Goal: Information Seeking & Learning: Learn about a topic

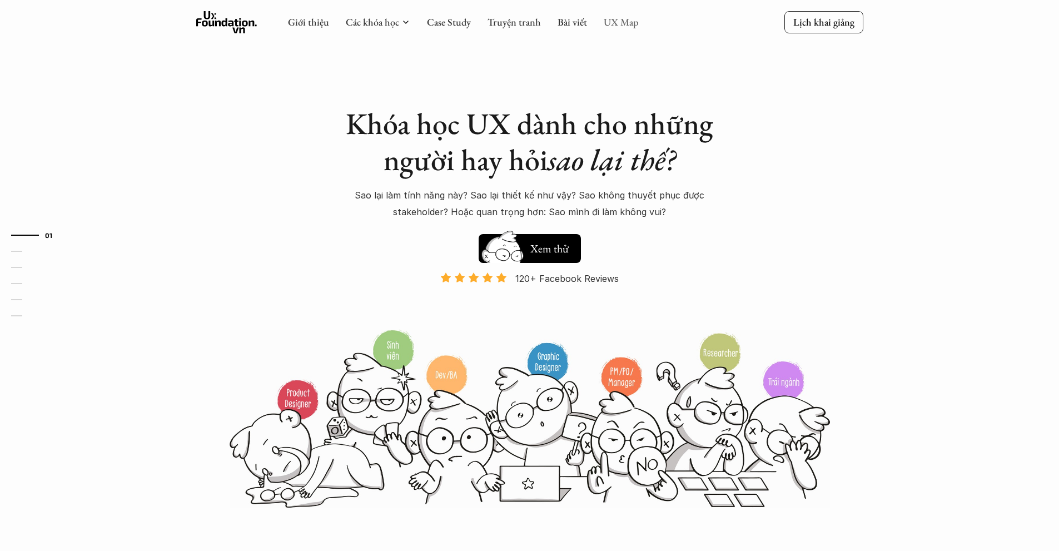
click at [617, 19] on link "UX Map" at bounding box center [621, 22] width 35 height 13
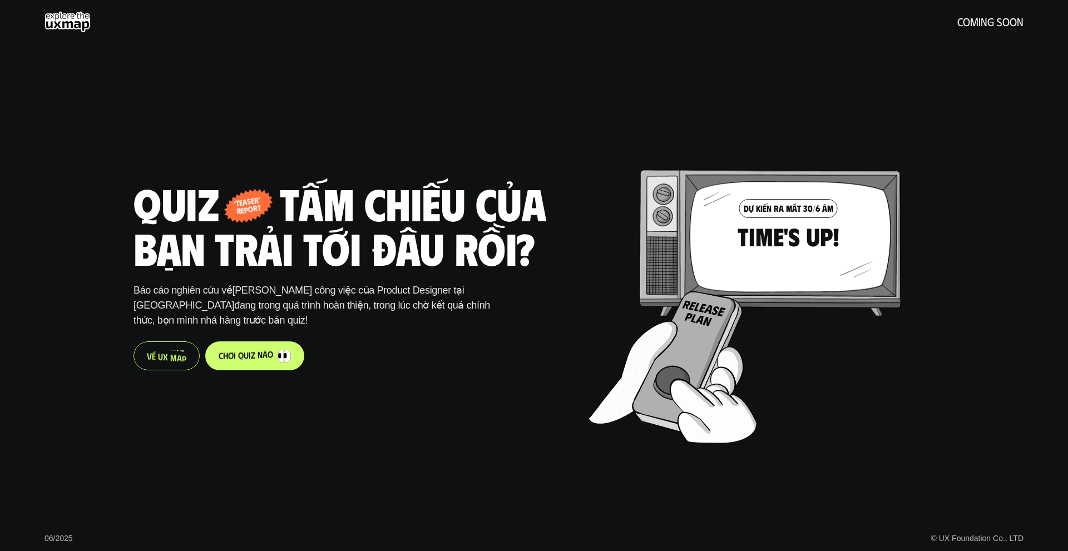
click at [178, 356] on p "V ề U X M a p" at bounding box center [166, 355] width 39 height 11
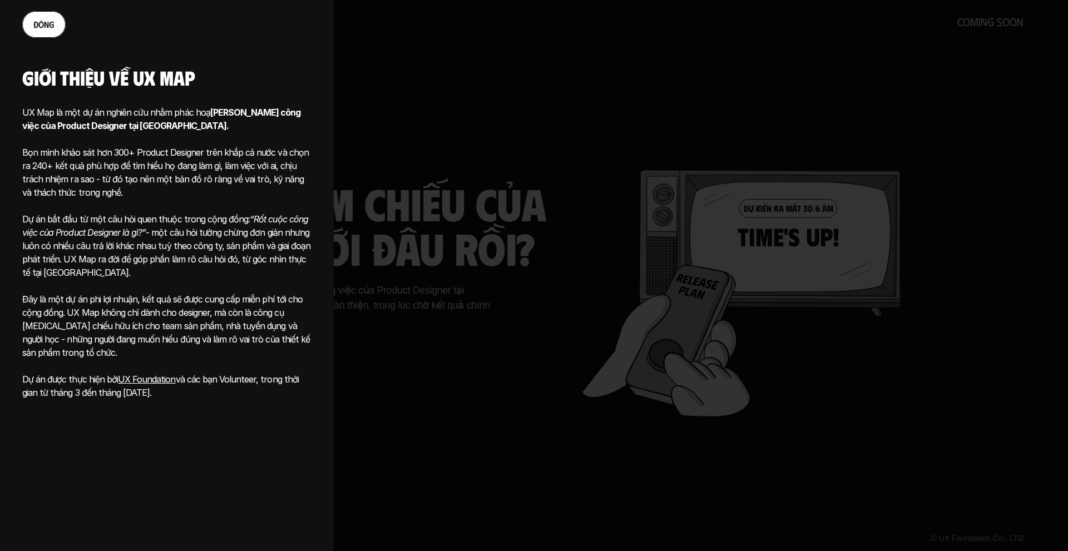
click at [38, 23] on p "đ ó n g" at bounding box center [43, 24] width 21 height 11
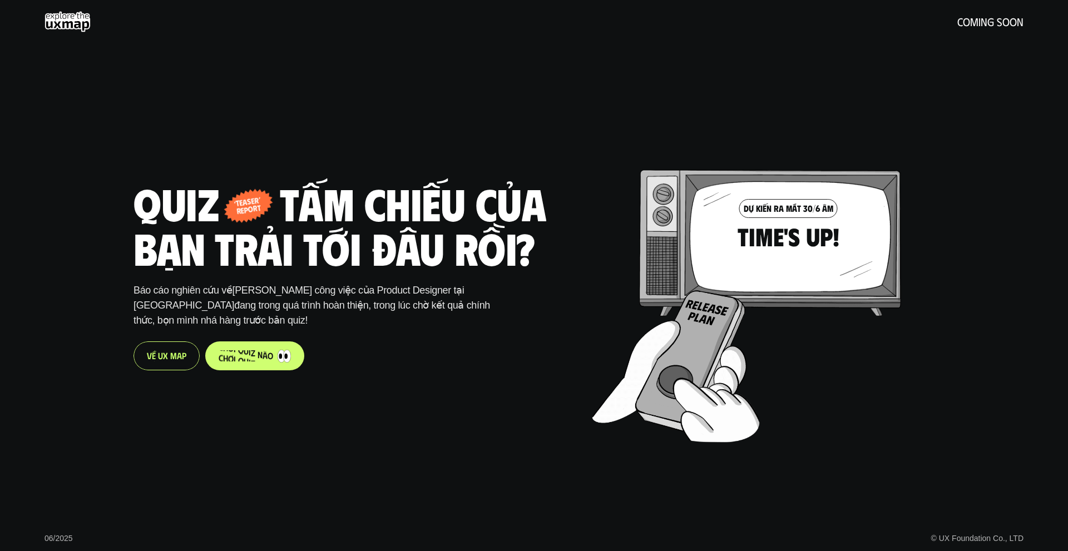
click at [260, 353] on p "c h ơ i q u i z n à o" at bounding box center [246, 355] width 54 height 11
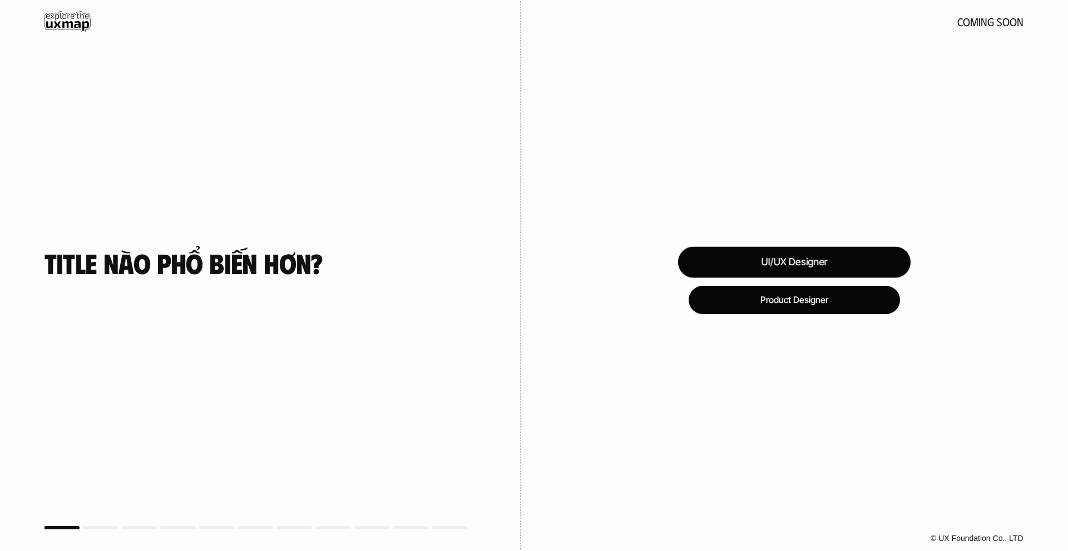
click at [786, 262] on div "UI/UX Designer" at bounding box center [793, 262] width 232 height 31
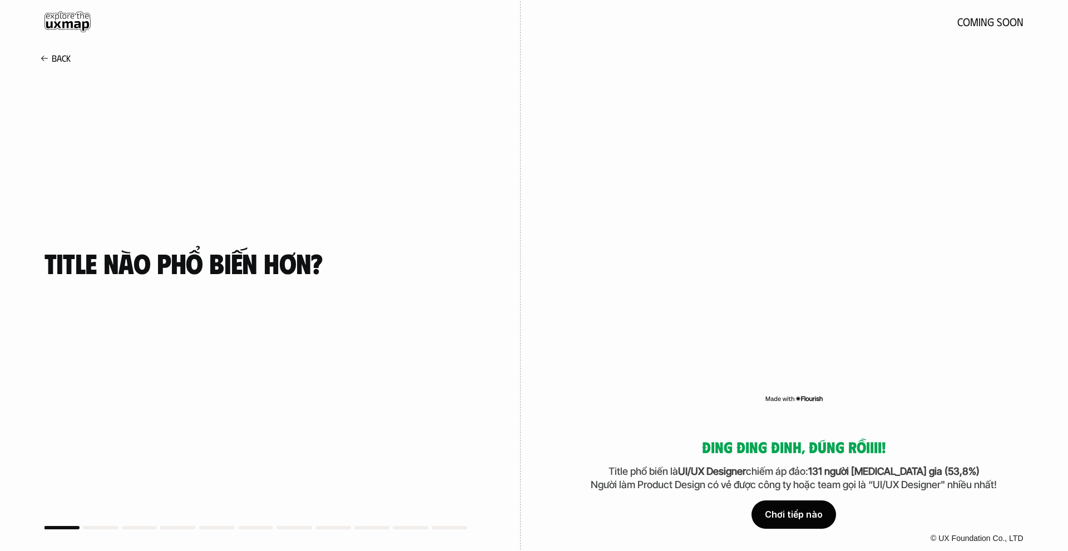
click at [796, 514] on div "Chơi tiếp nào" at bounding box center [793, 515] width 85 height 28
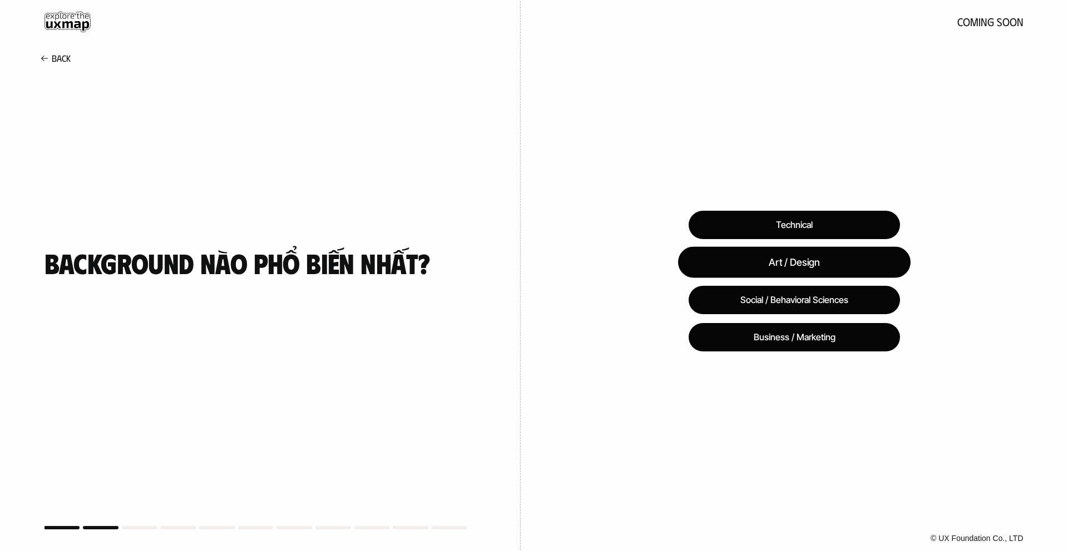
click at [805, 259] on div "Art / Design" at bounding box center [794, 262] width 232 height 31
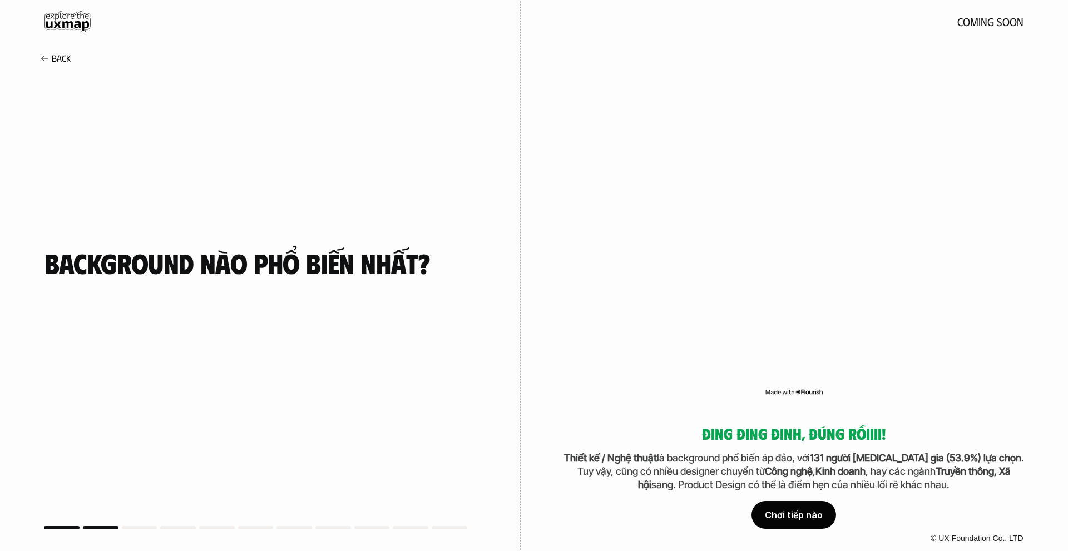
click at [791, 519] on div "Chơi tiếp nào" at bounding box center [793, 515] width 85 height 28
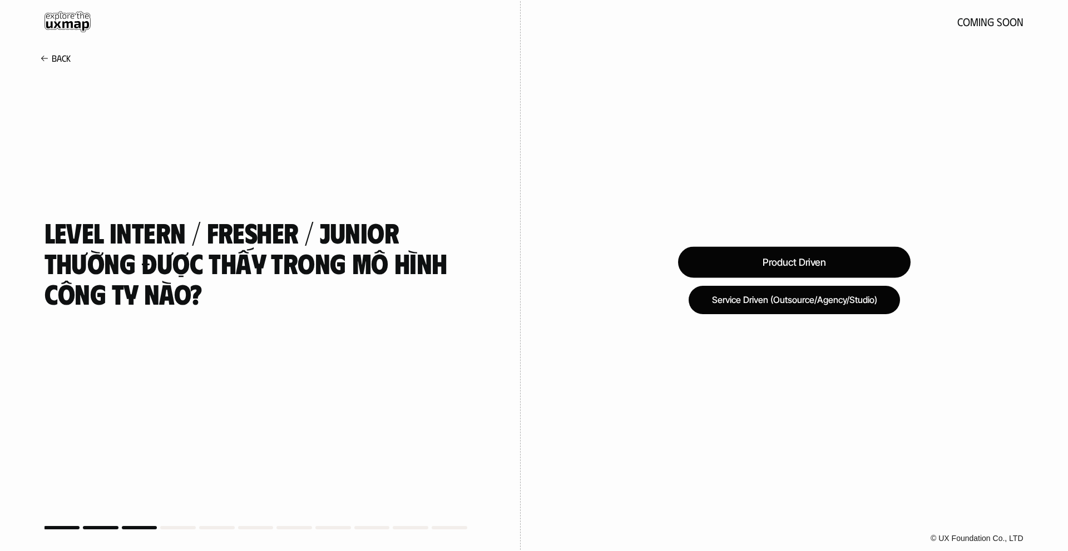
click at [791, 259] on div "Product Driven" at bounding box center [794, 262] width 232 height 31
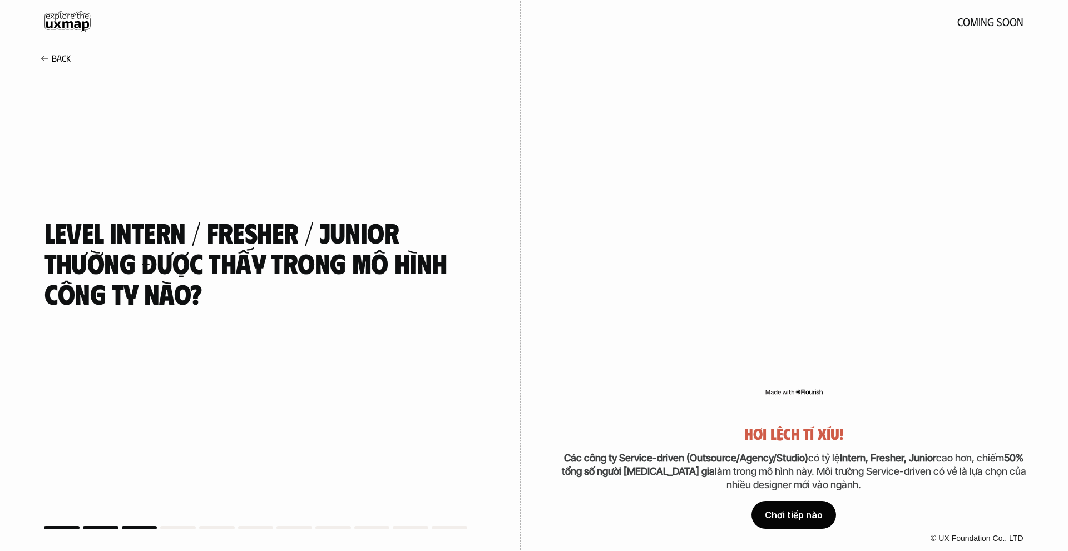
click at [792, 517] on div "Chơi tiếp nào" at bounding box center [793, 515] width 85 height 28
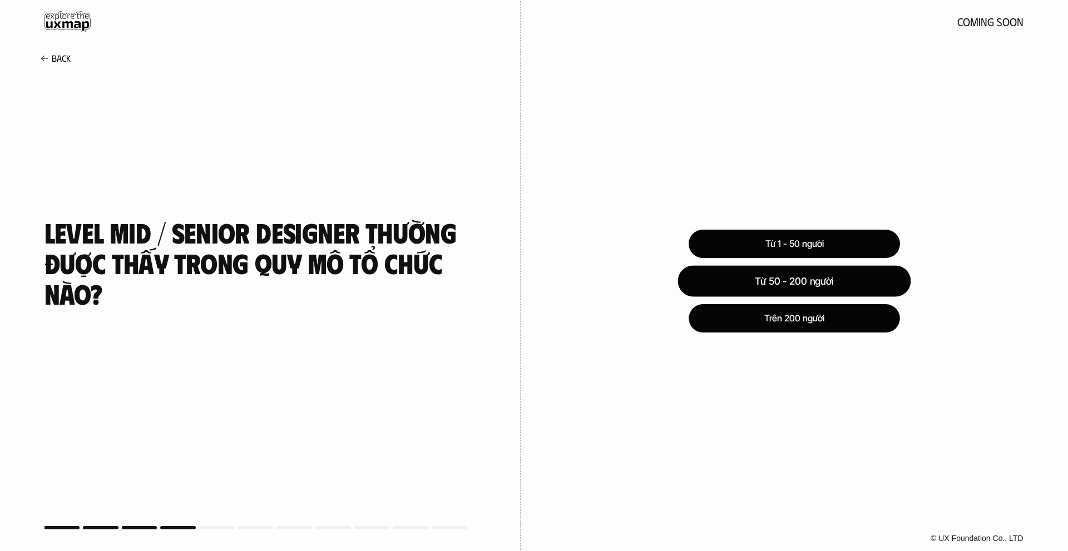
click at [814, 278] on div "Từ 50 - 200 người" at bounding box center [793, 280] width 233 height 31
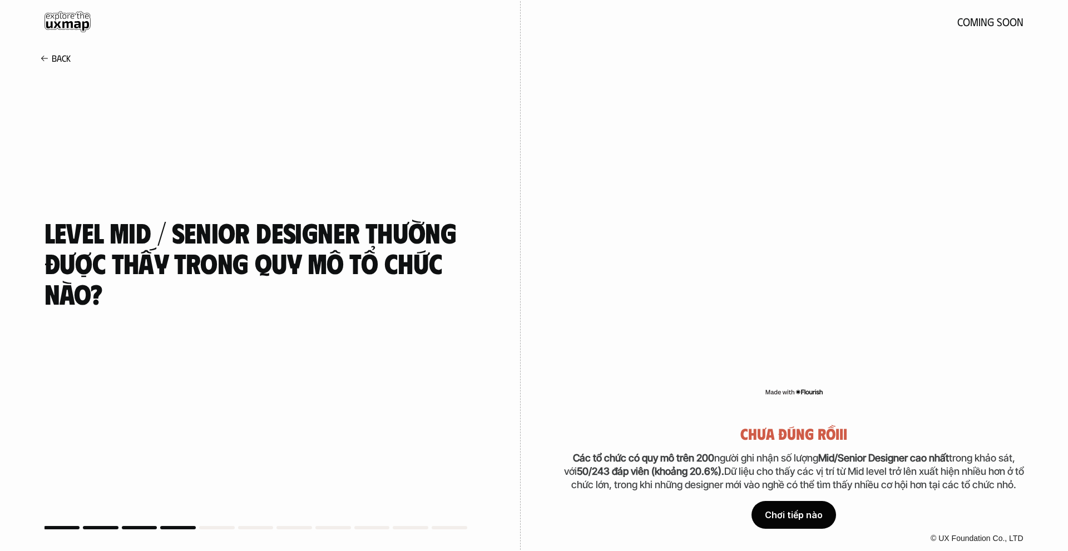
click at [798, 515] on div "Chơi tiếp nào" at bounding box center [793, 515] width 85 height 28
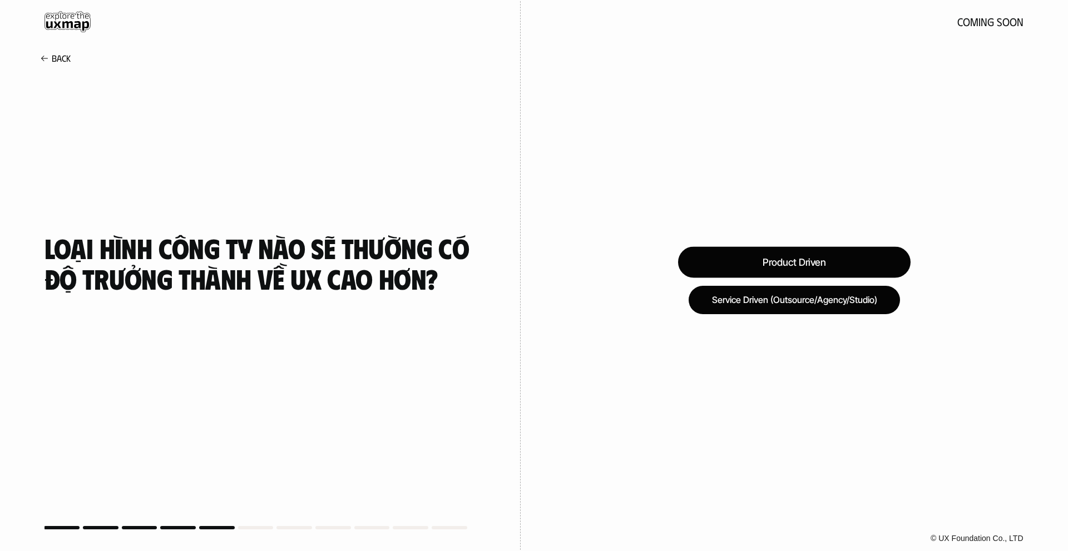
click at [786, 259] on div "Product Driven" at bounding box center [794, 262] width 232 height 31
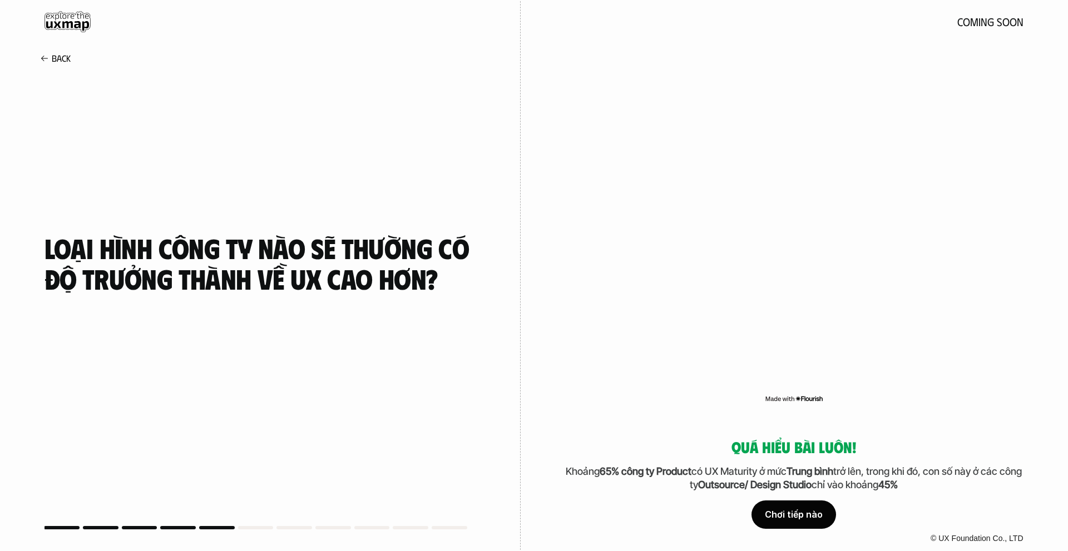
click at [792, 512] on div "Chơi tiếp nào" at bounding box center [793, 515] width 85 height 28
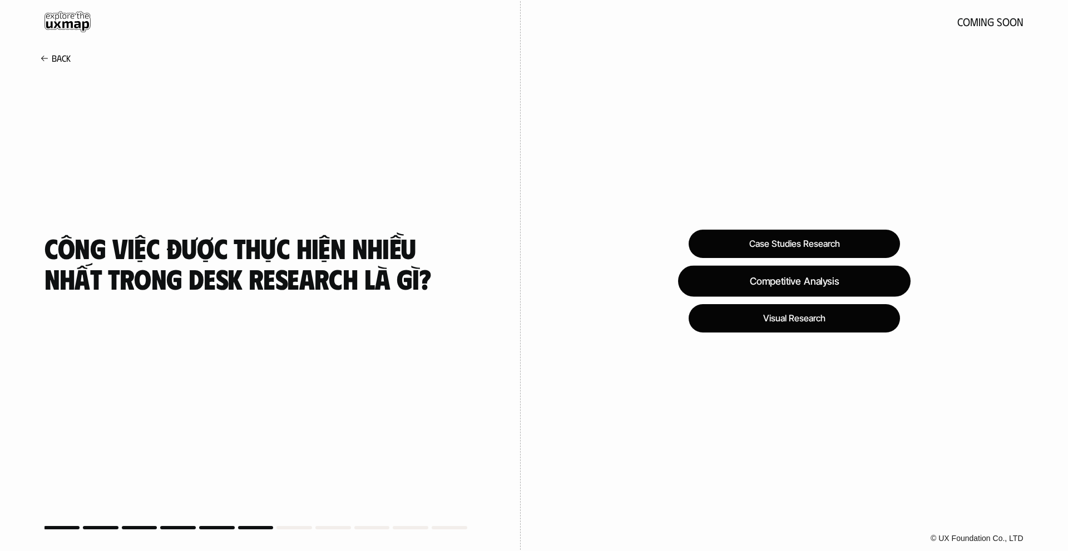
click at [821, 284] on div "Competitive Analysis" at bounding box center [794, 280] width 232 height 31
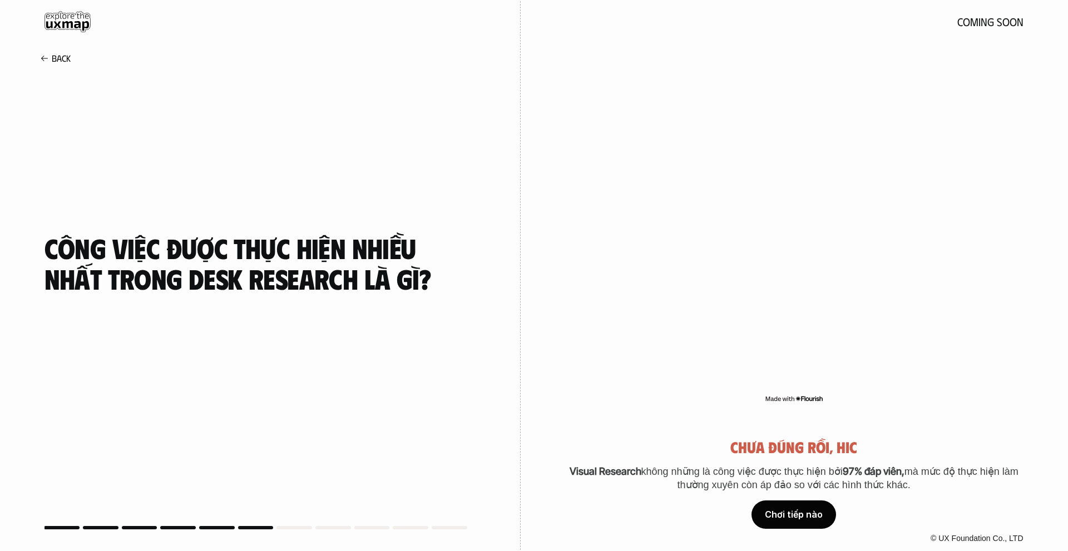
click at [787, 504] on div "Chơi tiếp nào" at bounding box center [793, 515] width 85 height 28
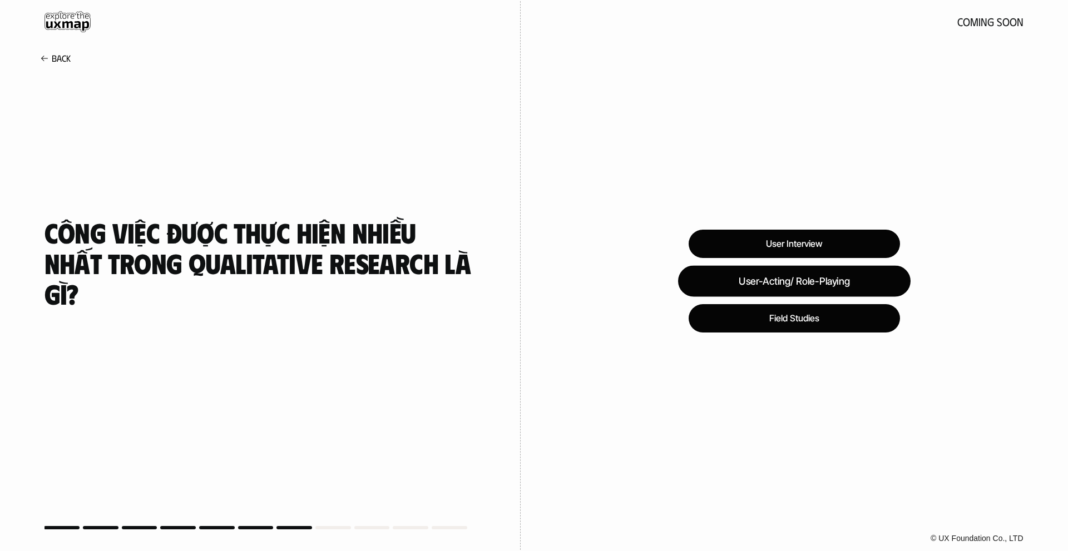
click at [797, 281] on div "User-Acting/ Role-Playing" at bounding box center [794, 280] width 232 height 31
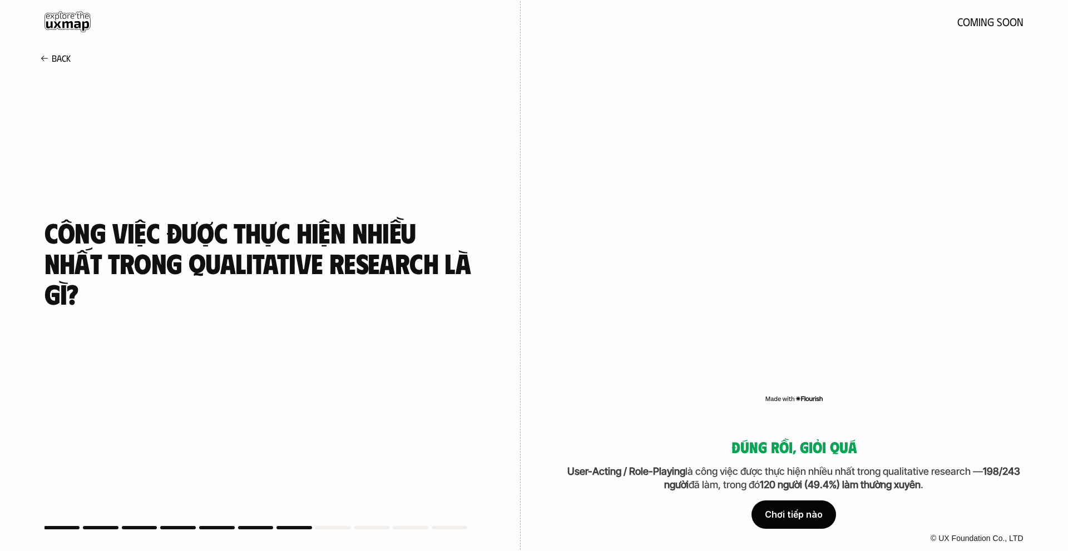
click at [793, 519] on div "Chơi tiếp nào" at bounding box center [793, 515] width 85 height 28
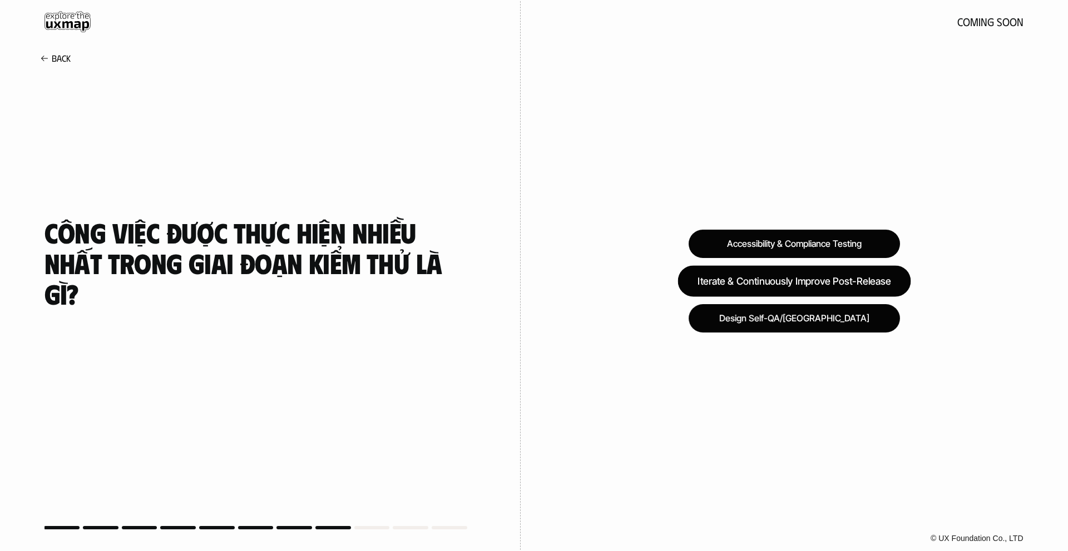
click at [807, 272] on div "Iterate & Continuously Improve Post-Release" at bounding box center [793, 280] width 233 height 31
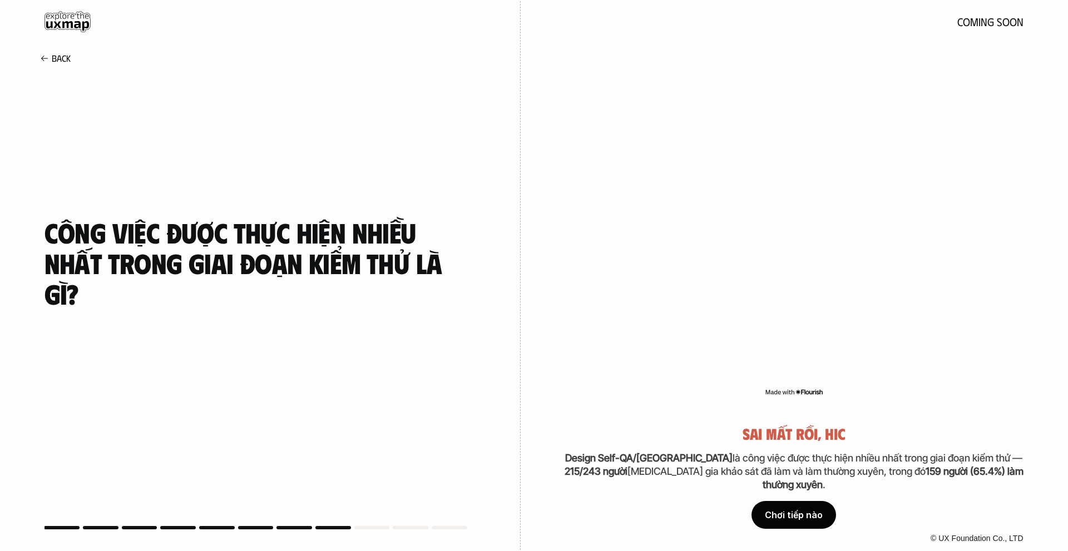
click at [801, 514] on div "Chơi tiếp nào" at bounding box center [793, 515] width 85 height 28
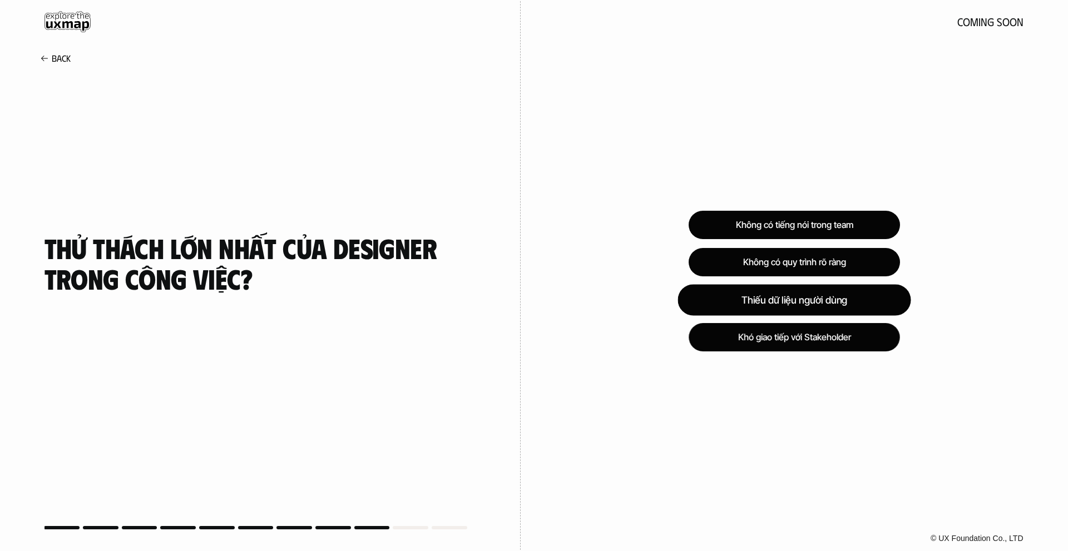
click at [849, 292] on div "Thiếu dữ liệu người dùng" at bounding box center [793, 299] width 233 height 31
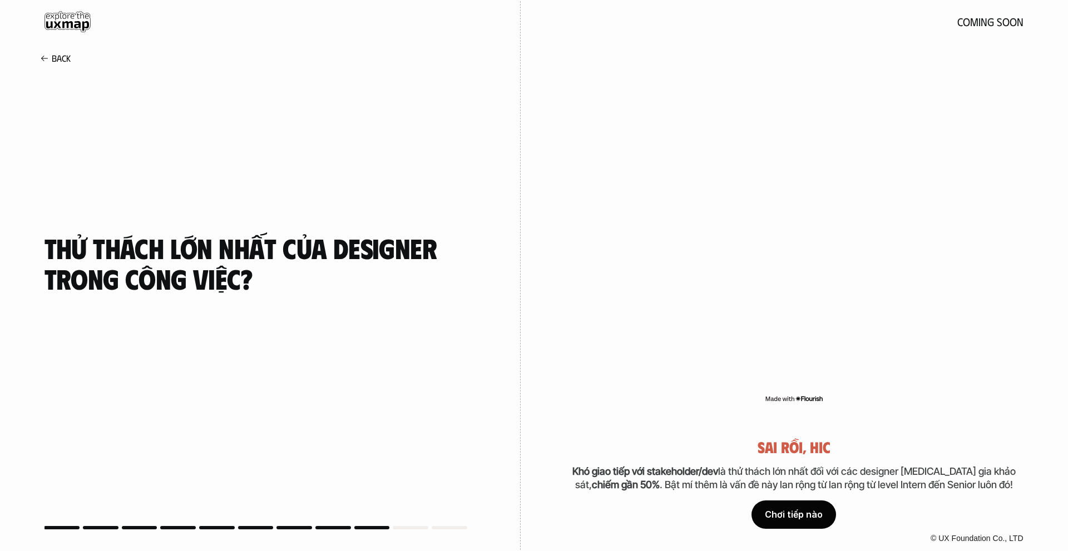
click at [786, 515] on div "Chơi tiếp nào" at bounding box center [793, 515] width 85 height 28
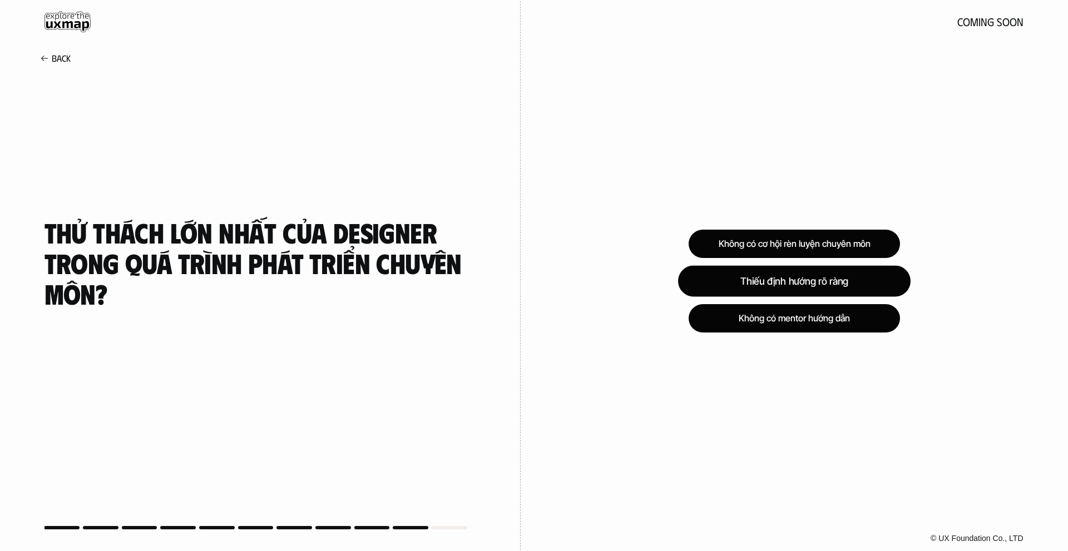
click at [807, 279] on div "Thiếu định hướng rõ ràng" at bounding box center [794, 280] width 232 height 31
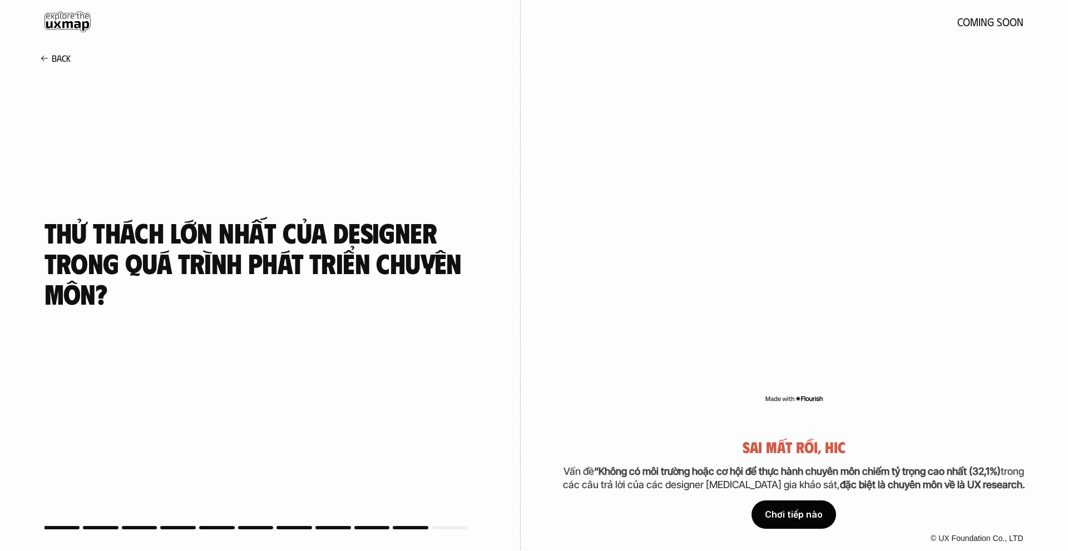
click at [814, 522] on div "Chơi tiếp nào" at bounding box center [793, 515] width 85 height 28
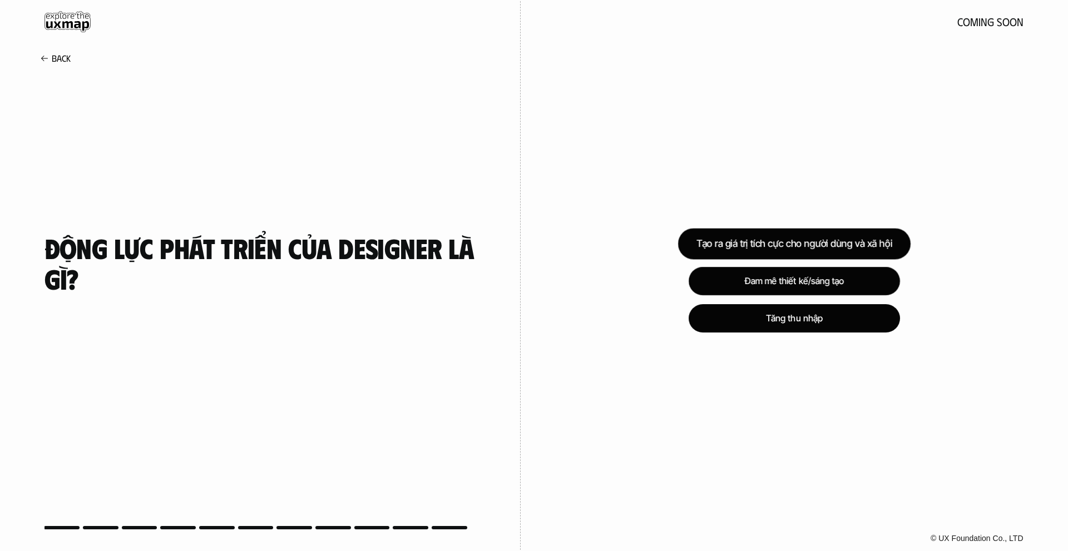
click at [806, 237] on div "Tạo ra giá trị tích cực cho người dùng và xã hội" at bounding box center [793, 243] width 232 height 31
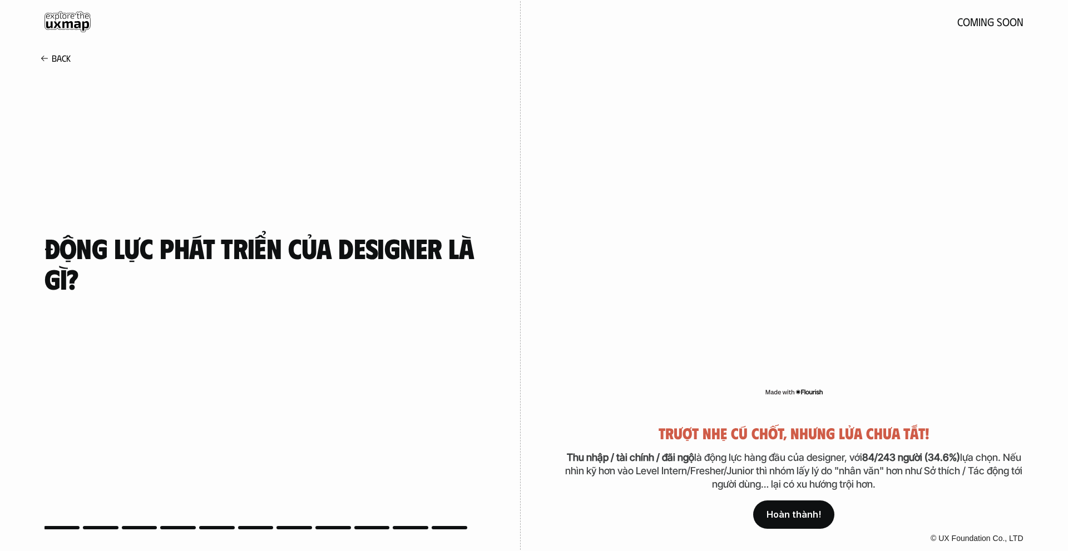
click at [800, 515] on p "Hoàn thành!" at bounding box center [793, 514] width 54 height 11
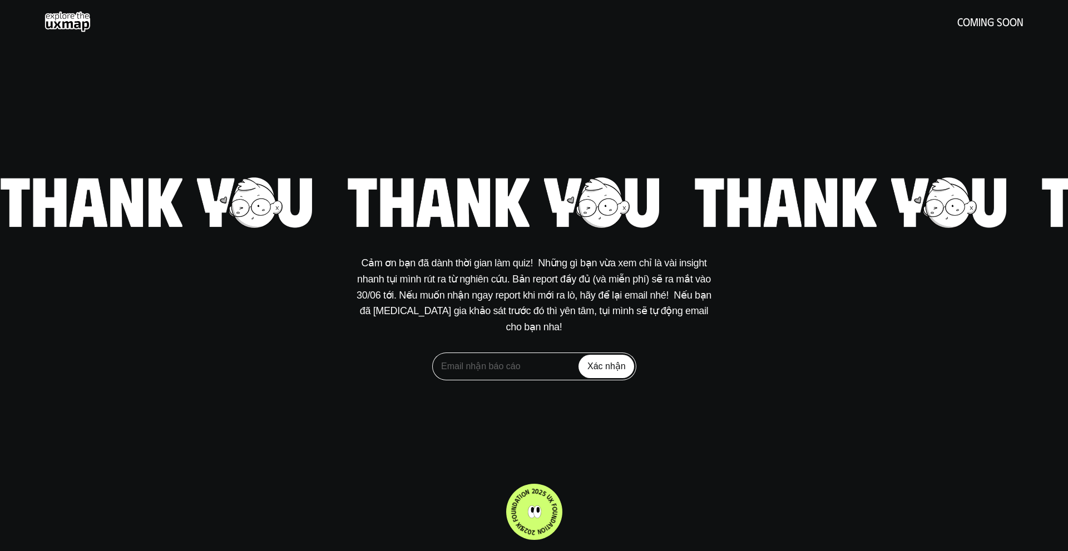
click at [549, 362] on input "email" at bounding box center [534, 367] width 204 height 28
type input "[EMAIL_ADDRESS][DOMAIN_NAME]"
click at [617, 355] on input "Xác nhận" at bounding box center [606, 366] width 56 height 23
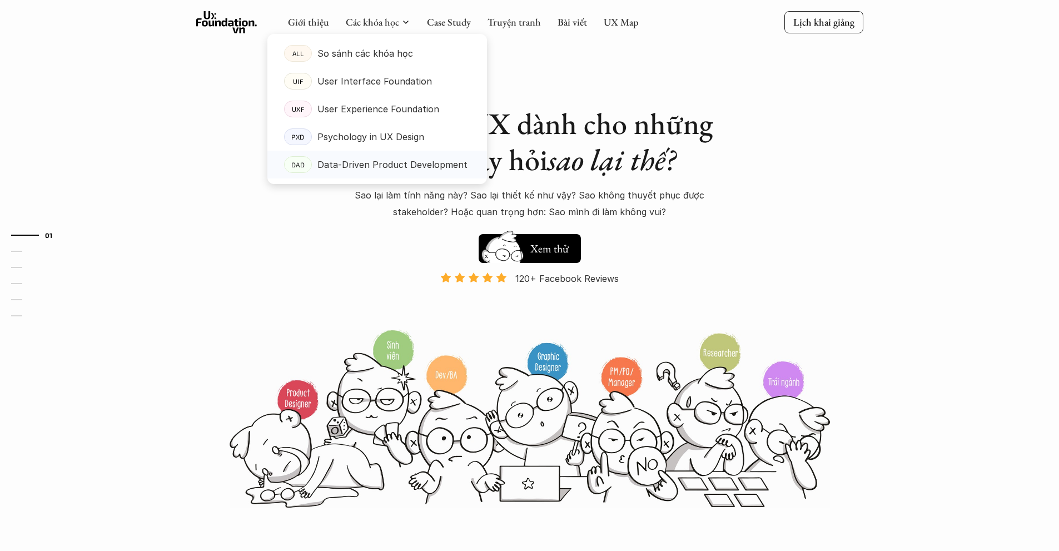
click at [370, 168] on p "Data-Driven Product Development" at bounding box center [392, 164] width 150 height 17
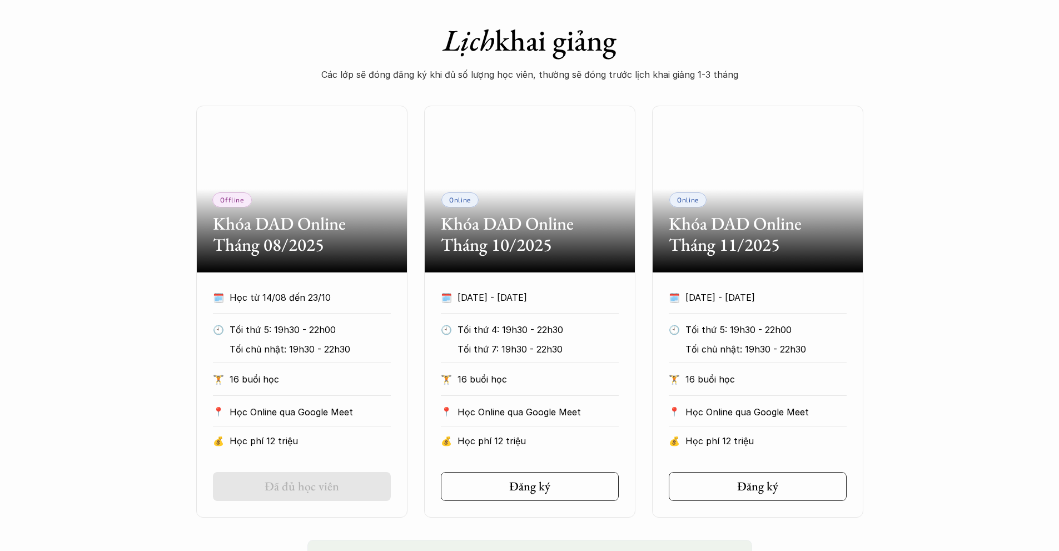
scroll to position [556, 0]
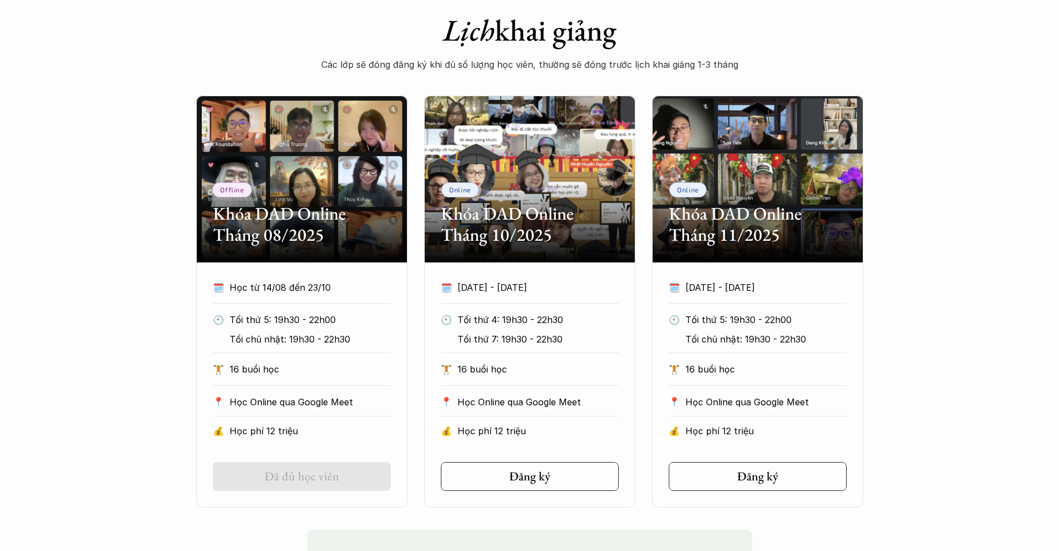
click at [146, 343] on div "Offline Khóa DAD Online Tháng 08/2025 🗓️ Học từ 14/08 đến 23/10 🕙 Tối thứ 5: 19…" at bounding box center [529, 302] width 1059 height 412
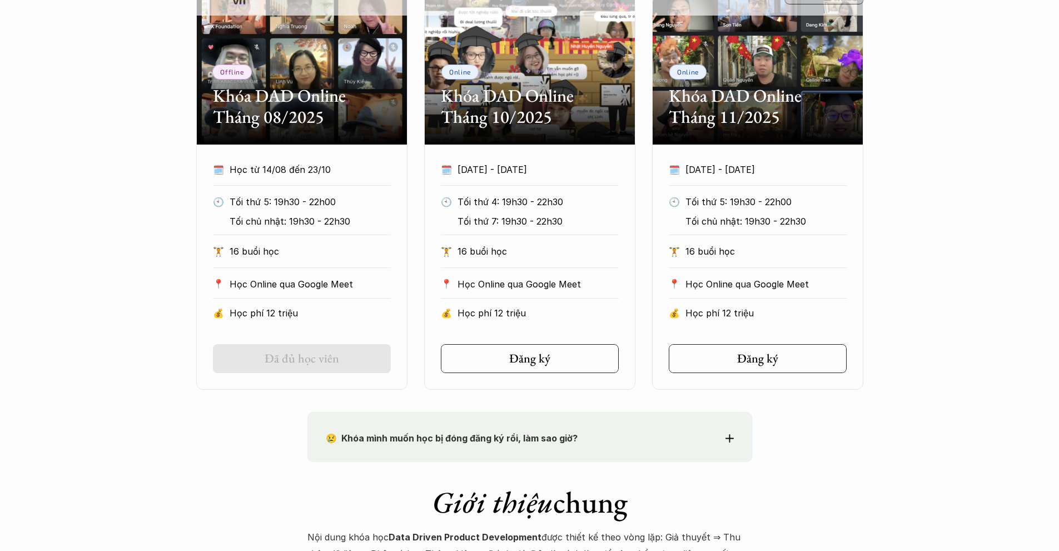
scroll to position [667, 0]
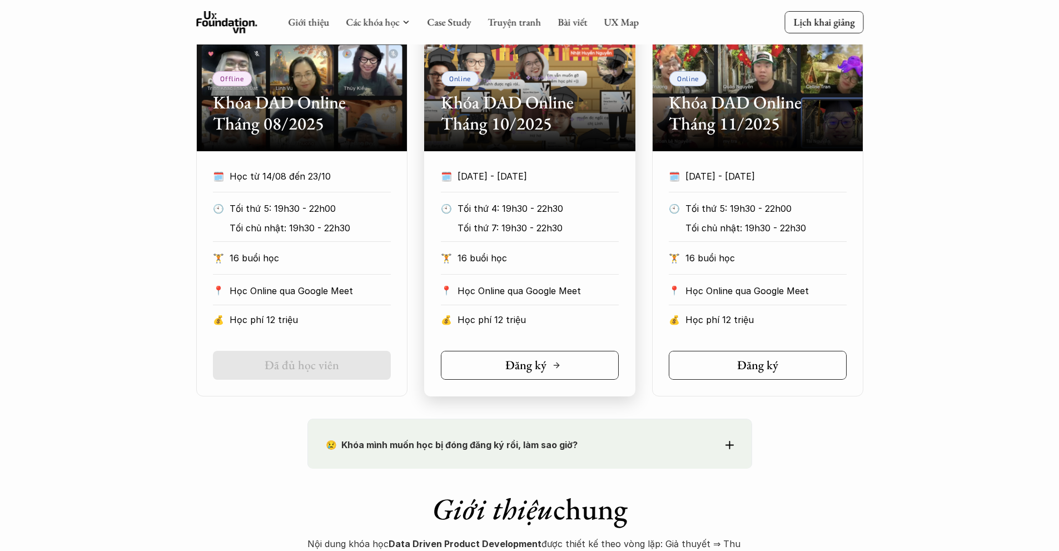
click at [525, 364] on h5 "Đăng ký" at bounding box center [525, 365] width 41 height 14
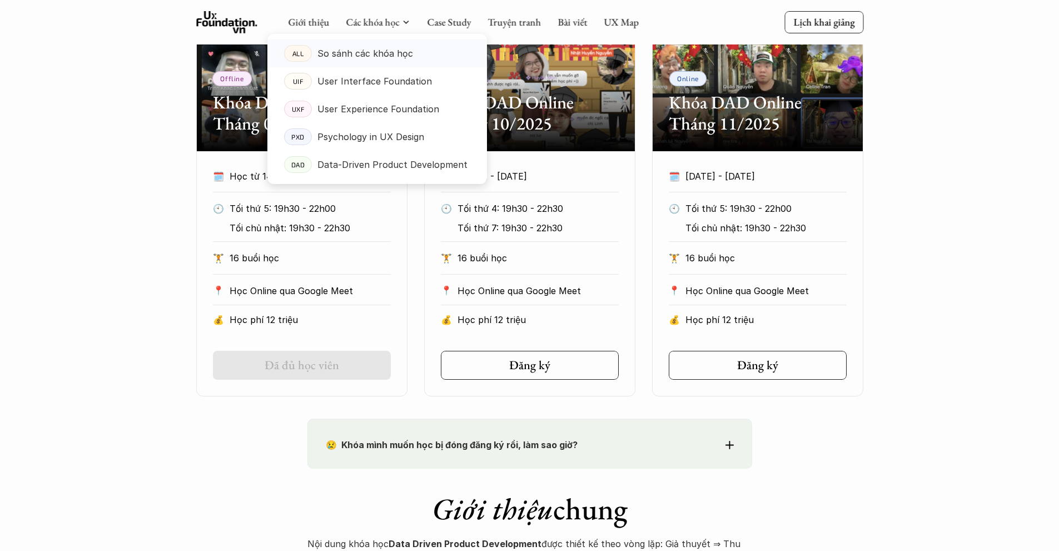
click at [380, 57] on p "So sánh các khóa học" at bounding box center [365, 53] width 96 height 17
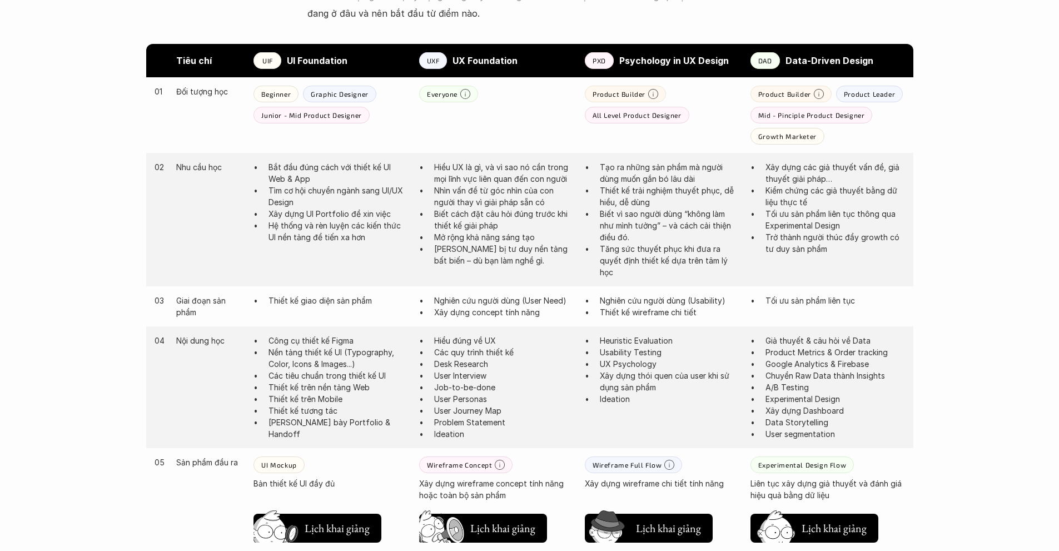
scroll to position [612, 0]
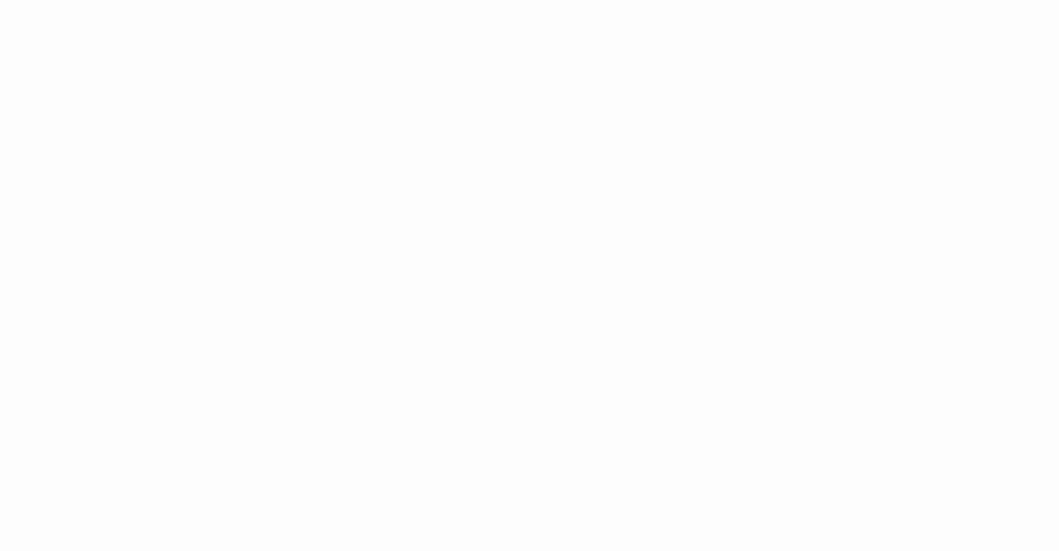
scroll to position [834, 0]
click at [756, 211] on div "Giới thiệu Các khóa học Case Study Truyện tranh Bài viết UX Map Lịch khai giảng…" at bounding box center [529, 344] width 1059 height 2356
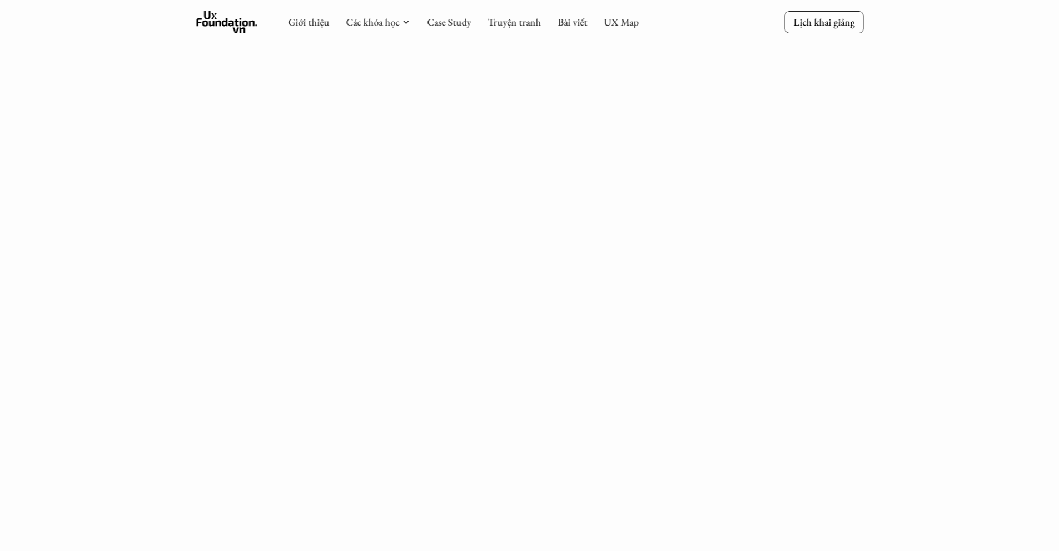
scroll to position [1026, 0]
